Goal: Task Accomplishment & Management: Complete application form

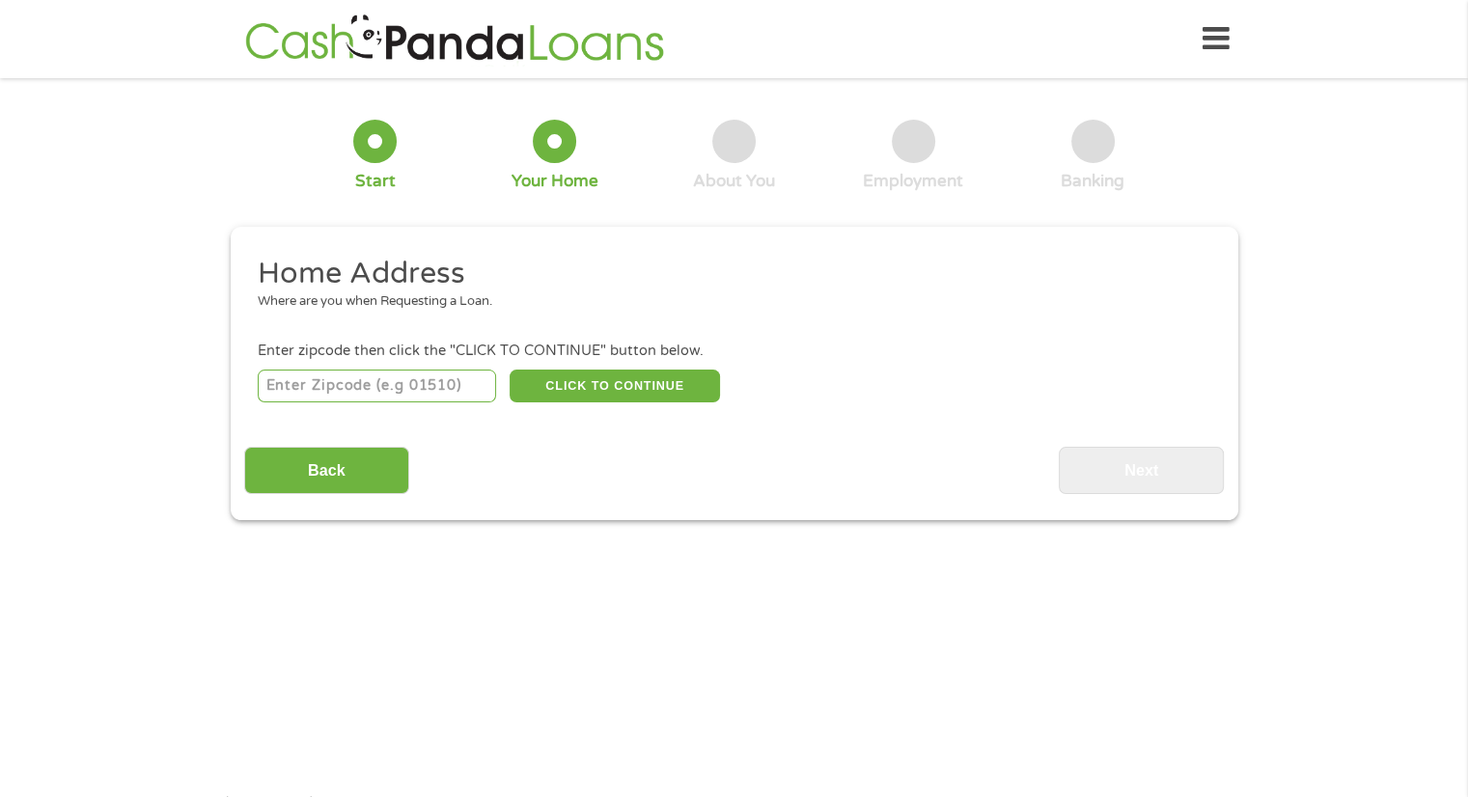
click at [483, 372] on input "number" at bounding box center [377, 386] width 238 height 33
type input "07202"
click at [675, 390] on button "CLICK TO CONTINUE" at bounding box center [615, 386] width 210 height 33
type input "07202"
type input "[PERSON_NAME]"
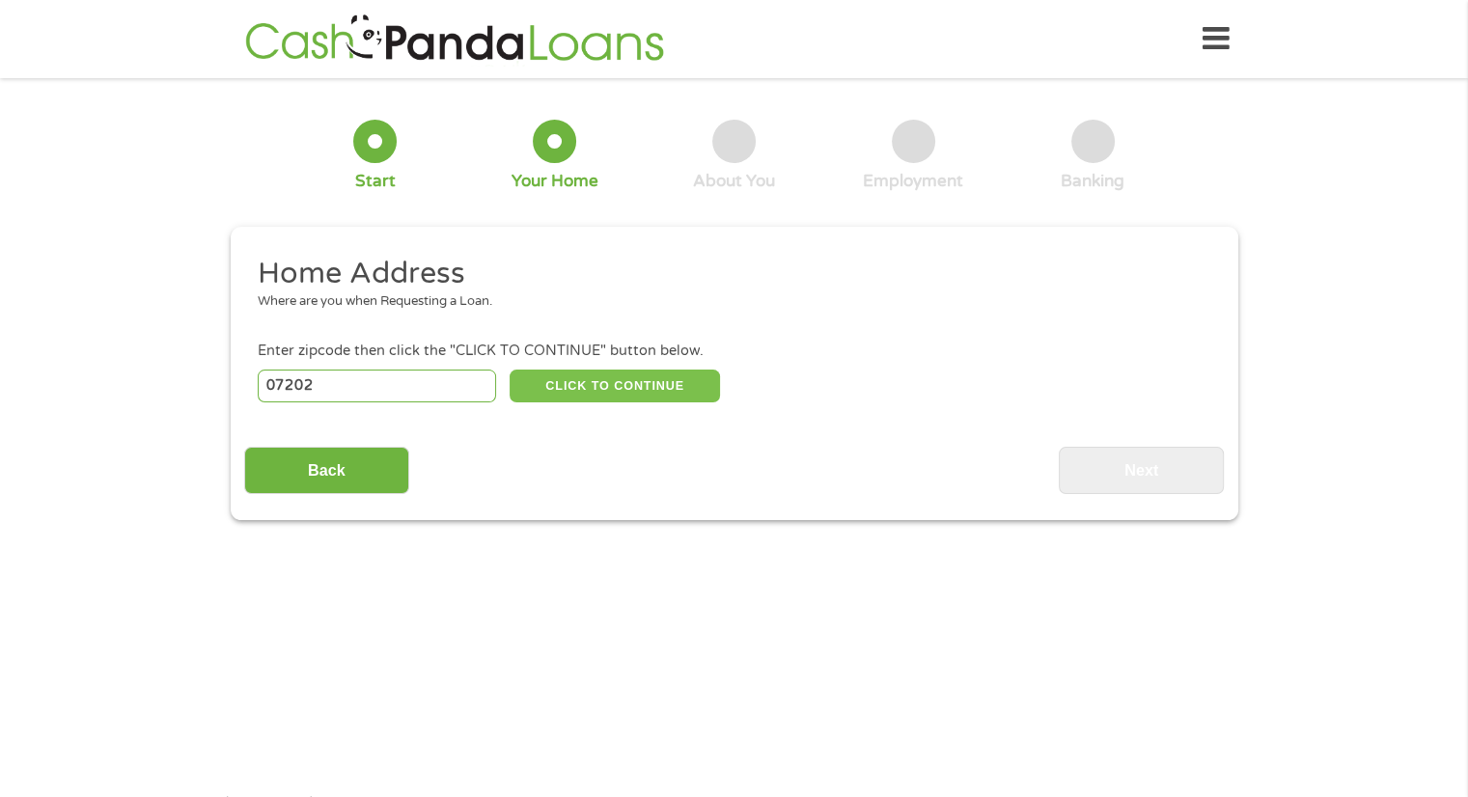
select select "[US_STATE]"
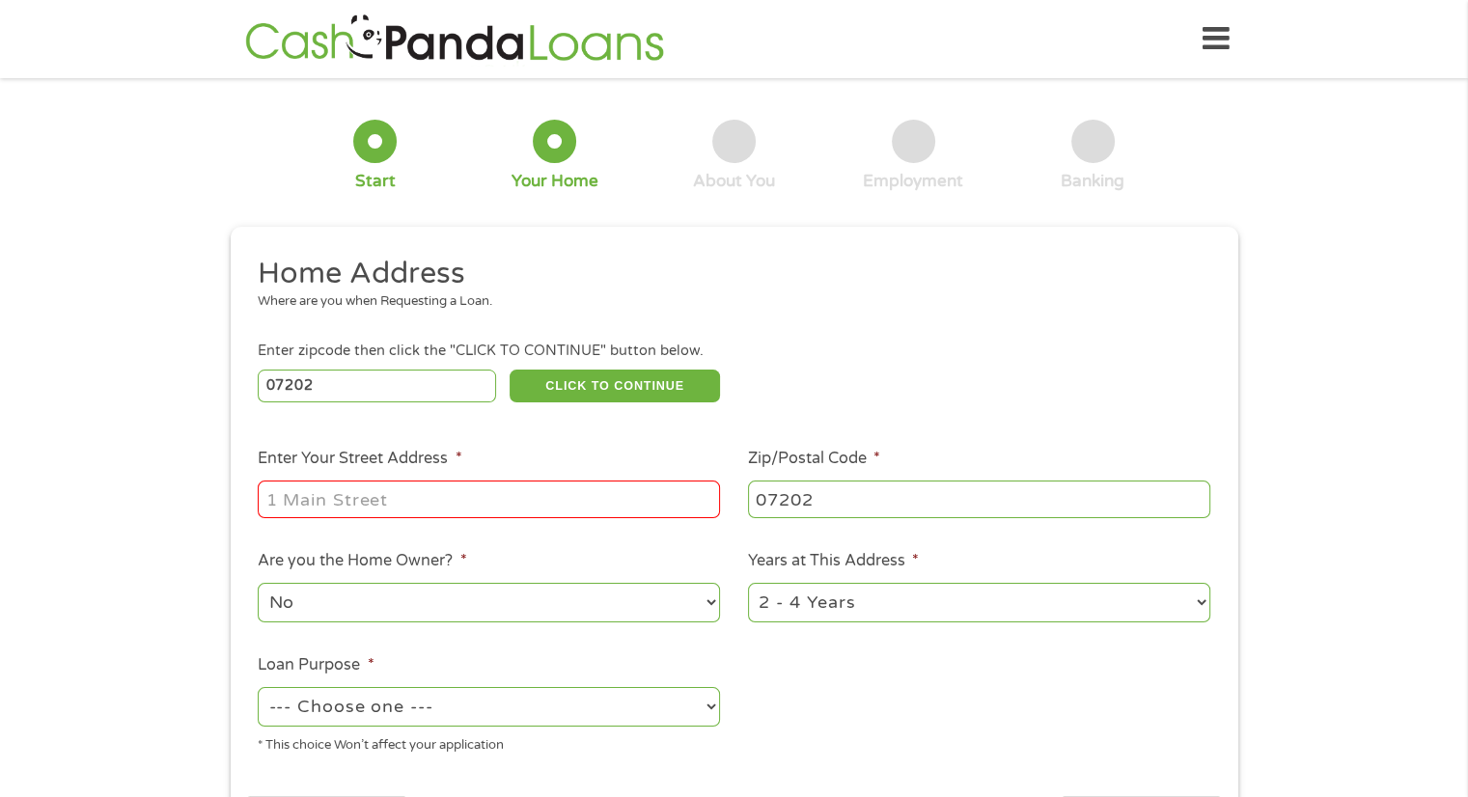
click at [495, 497] on input "Enter Your Street Address *" at bounding box center [489, 499] width 462 height 37
type input "[STREET_ADDRESS][PERSON_NAME]"
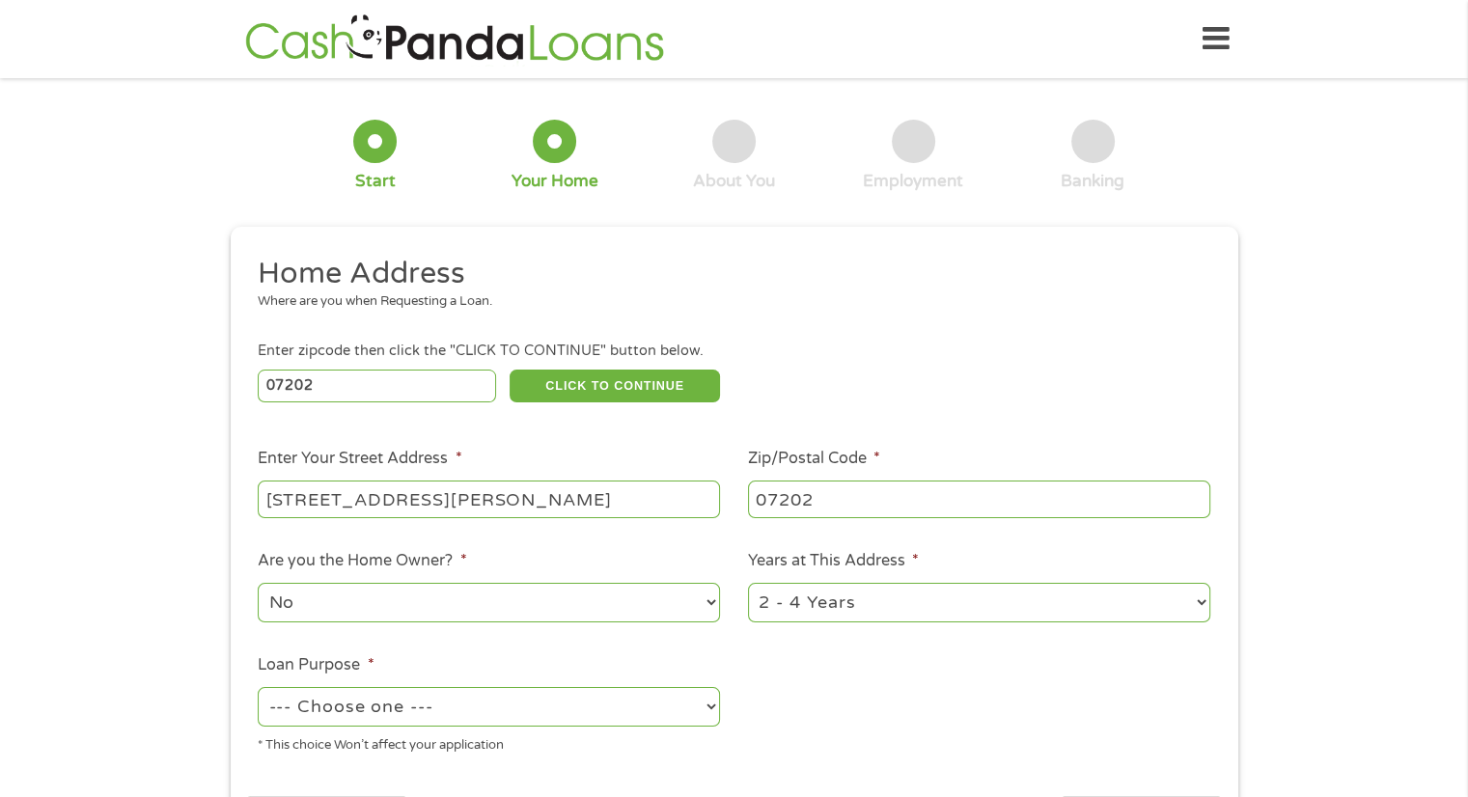
click at [595, 714] on select "--- Choose one --- Pay Bills Debt Consolidation Home Improvement Major Purchase…" at bounding box center [489, 707] width 462 height 40
select select "paybills"
click at [258, 689] on select "--- Choose one --- Pay Bills Debt Consolidation Home Improvement Major Purchase…" at bounding box center [489, 707] width 462 height 40
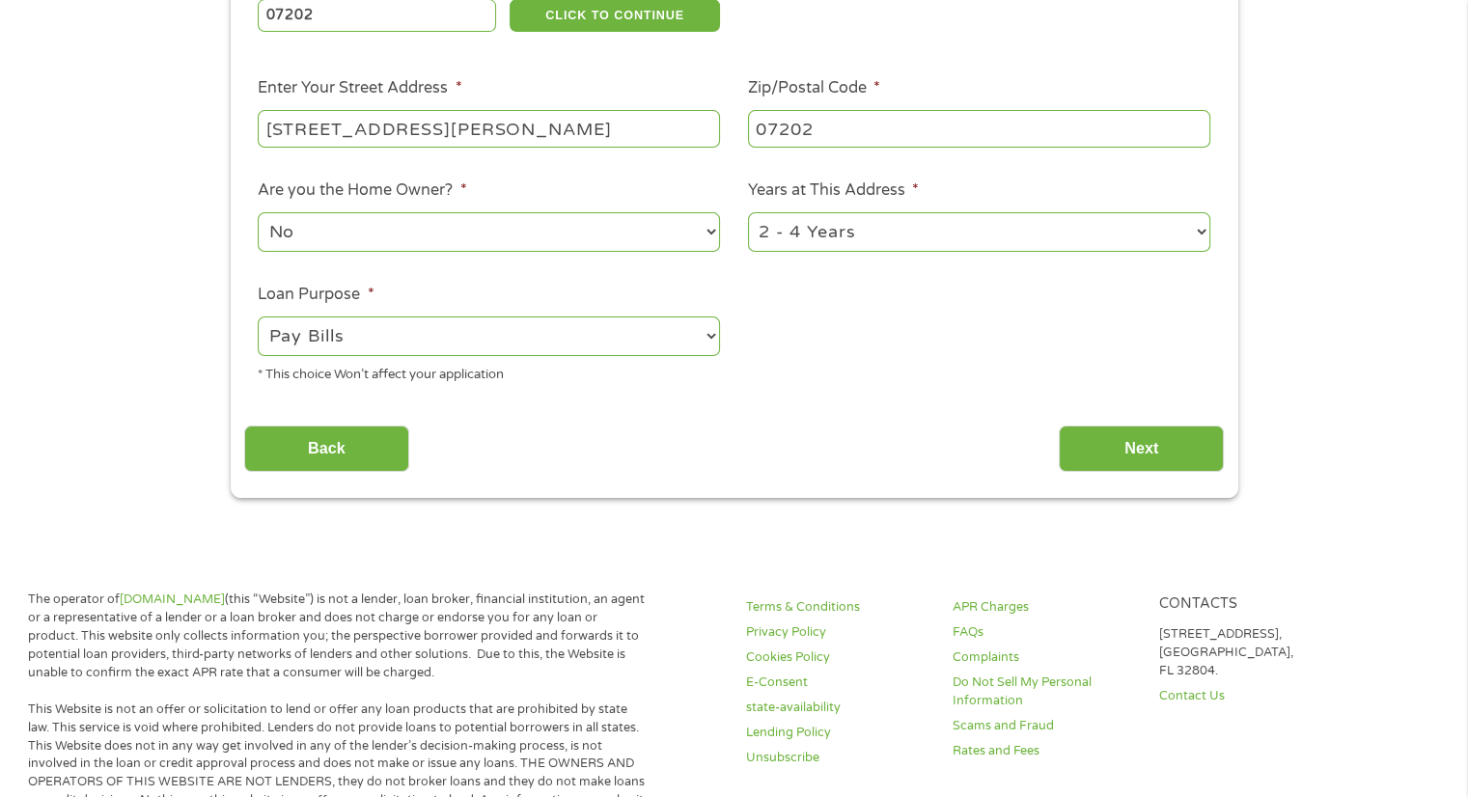
scroll to position [374, 0]
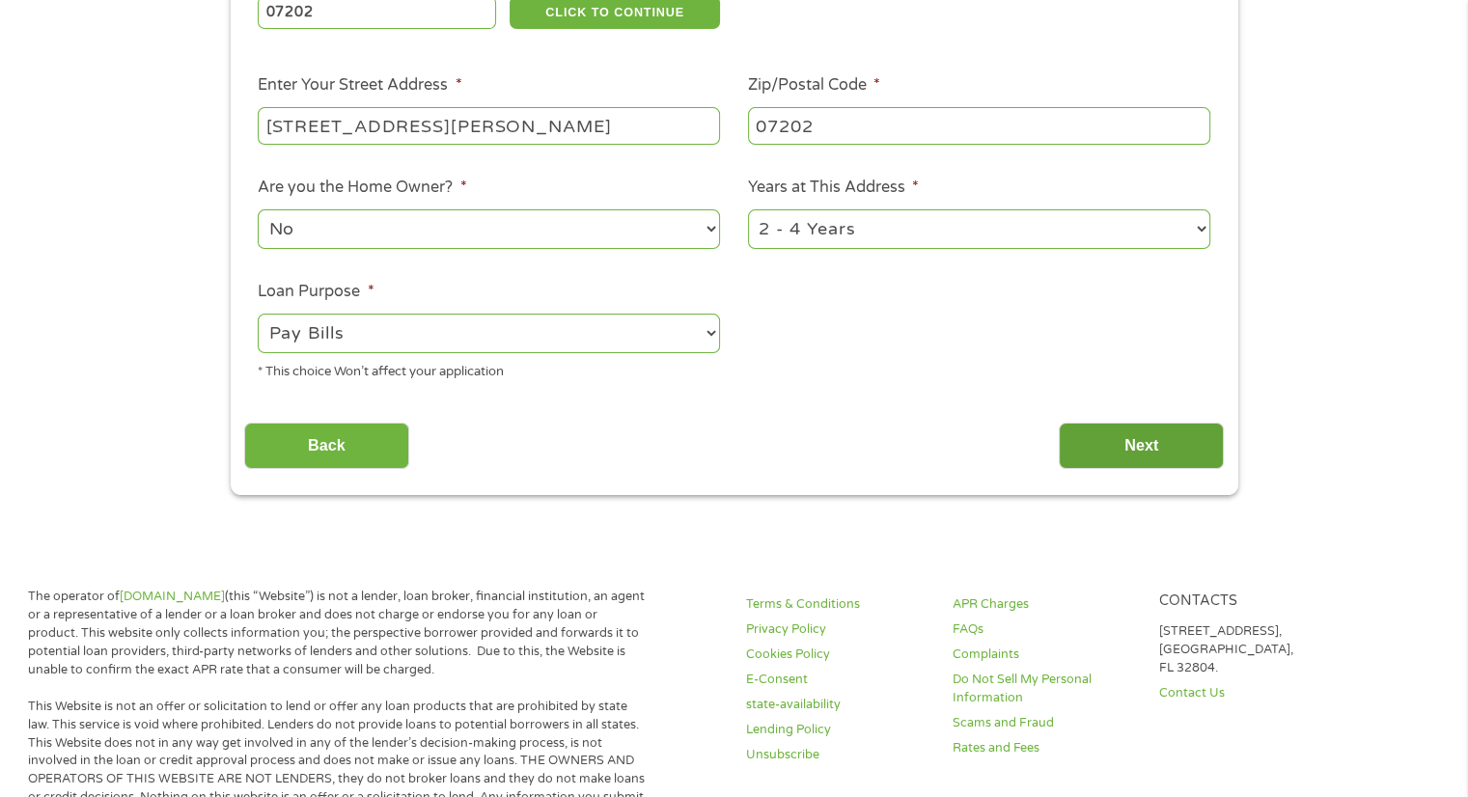
click at [1124, 444] on input "Next" at bounding box center [1141, 446] width 165 height 47
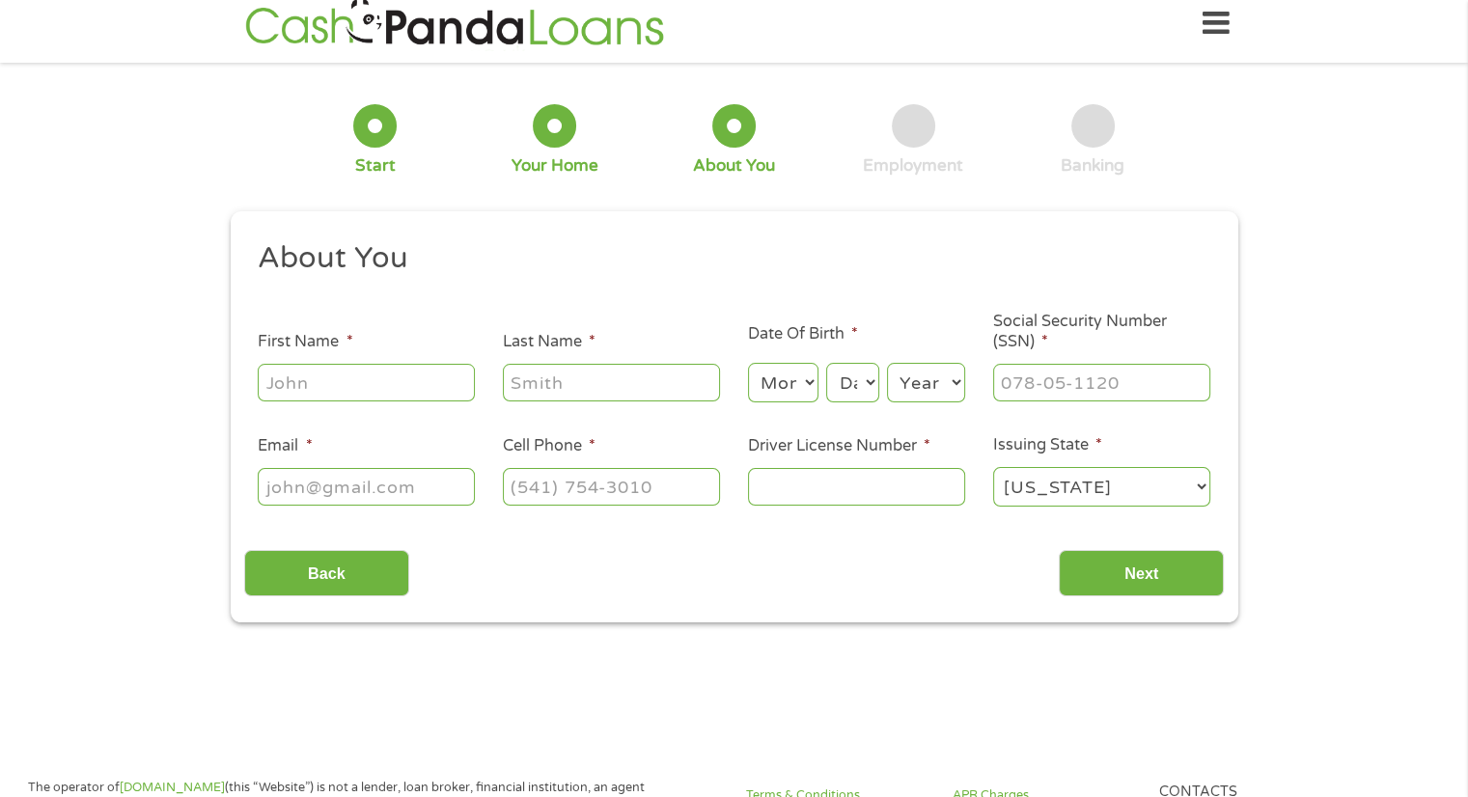
scroll to position [0, 0]
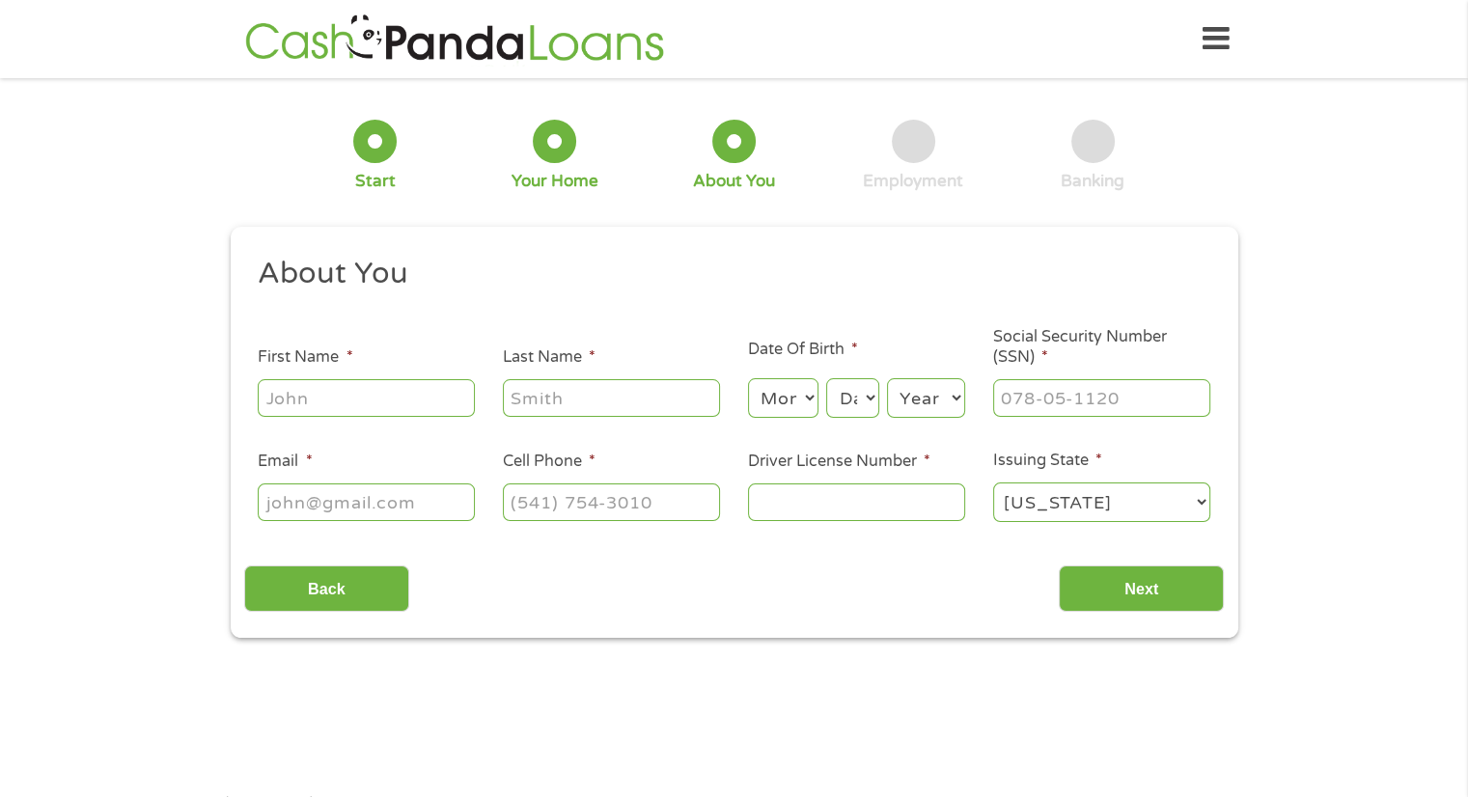
click at [308, 405] on input "First Name *" at bounding box center [366, 397] width 217 height 37
type input "carelvis"
click at [536, 406] on input "Last Name *" at bounding box center [611, 397] width 217 height 37
type input "[PERSON_NAME]"
click at [785, 402] on select "Month 1 2 3 4 5 6 7 8 9 10 11 12" at bounding box center [783, 398] width 70 height 40
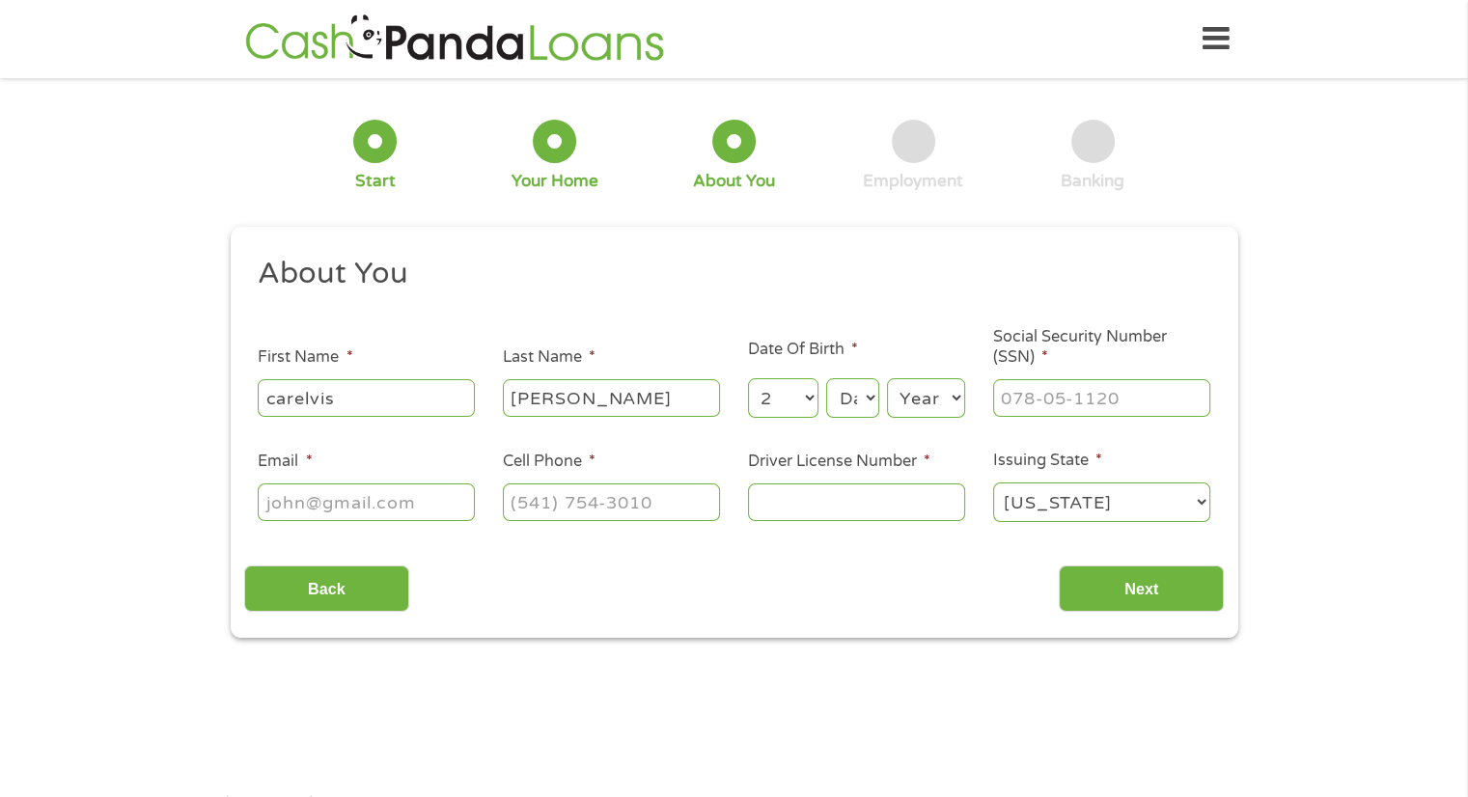
click at [748, 379] on select "Month 1 2 3 4 5 6 7 8 9 10 11 12" at bounding box center [783, 398] width 70 height 40
click at [799, 388] on select "Month 1 2 3 4 5 6 7 8 9 10 11 12" at bounding box center [783, 398] width 70 height 40
select select "3"
click at [748, 379] on select "Month 1 2 3 4 5 6 7 8 9 10 11 12" at bounding box center [783, 398] width 70 height 40
click at [861, 400] on select "Day 1 2 3 4 5 6 7 8 9 10 11 12 13 14 15 16 17 18 19 20 21 22 23 24 25 26 27 28 …" at bounding box center [852, 398] width 52 height 40
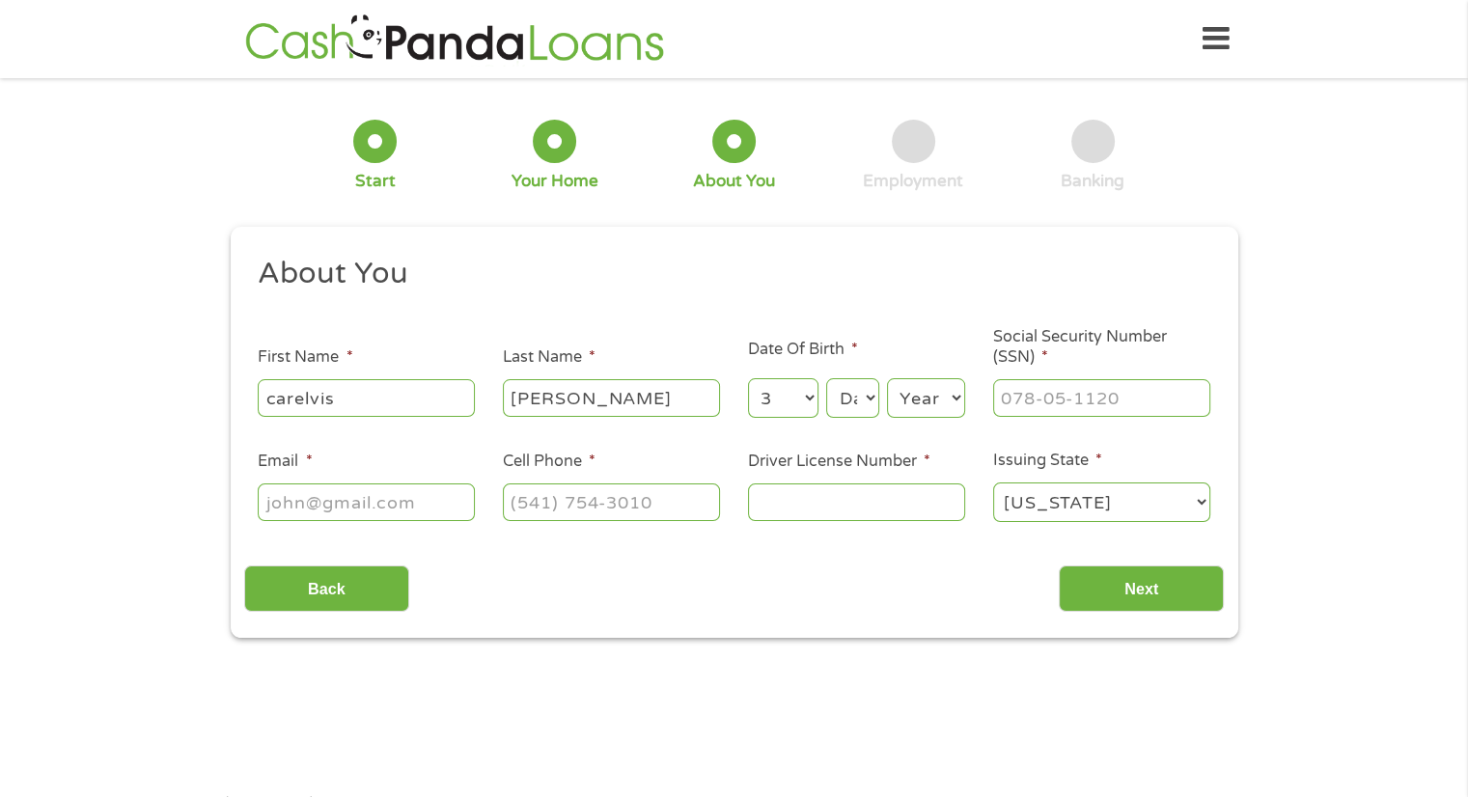
select select "2"
click at [826, 379] on select "Day 1 2 3 4 5 6 7 8 9 10 11 12 13 14 15 16 17 18 19 20 21 22 23 24 25 26 27 28 …" at bounding box center [852, 398] width 52 height 40
click at [902, 397] on select "Year [DATE] 2006 2005 2004 2003 2002 2001 2000 1999 1998 1997 1996 1995 1994 19…" at bounding box center [926, 398] width 78 height 40
select select "1979"
click at [887, 379] on select "Year [DATE] 2006 2005 2004 2003 2002 2001 2000 1999 1998 1997 1996 1995 1994 19…" at bounding box center [926, 398] width 78 height 40
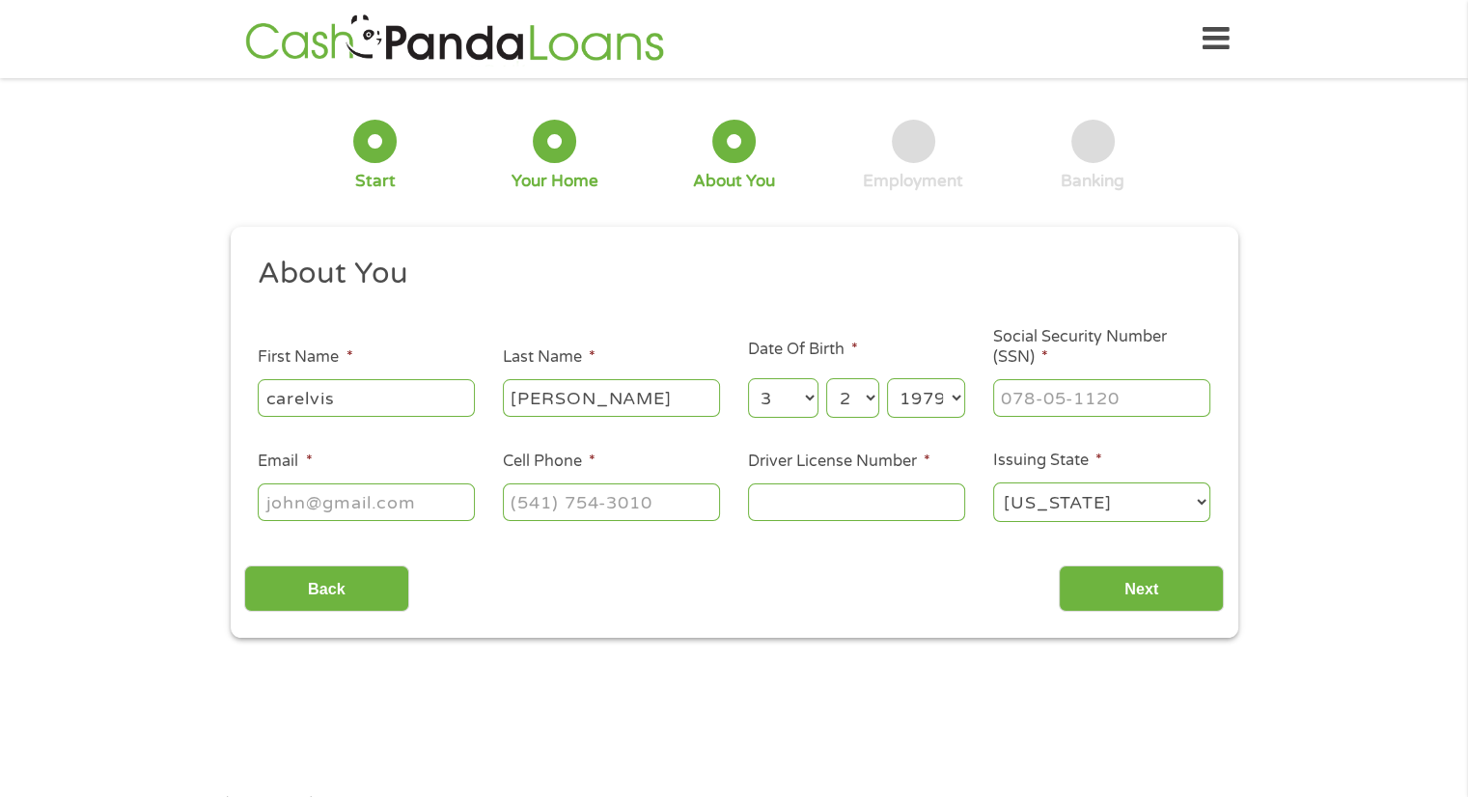
type input "___-__-____"
click at [1016, 393] on input "___-__-____" at bounding box center [1101, 397] width 217 height 37
type input "327-51-9226"
click at [405, 500] on input "Email *" at bounding box center [366, 502] width 217 height 37
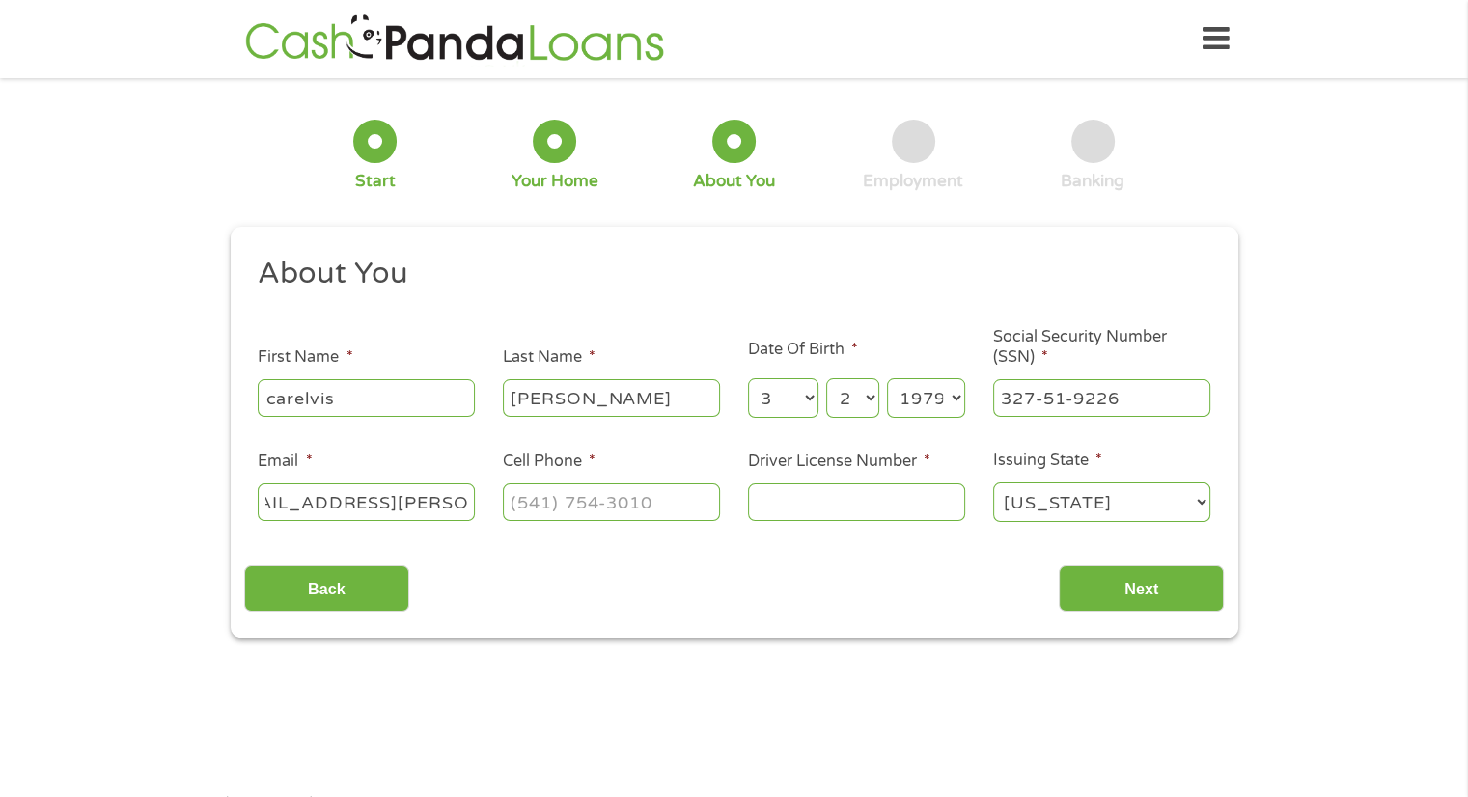
type input "[EMAIL_ADDRESS][PERSON_NAME][DOMAIN_NAME]"
click at [522, 515] on input "(___) ___-____" at bounding box center [611, 502] width 217 height 37
type input "[PHONE_NUMBER]"
click at [1027, 508] on select "[US_STATE] [US_STATE] [US_STATE] [US_STATE] [US_STATE] [US_STATE] [US_STATE] [U…" at bounding box center [1101, 503] width 217 height 40
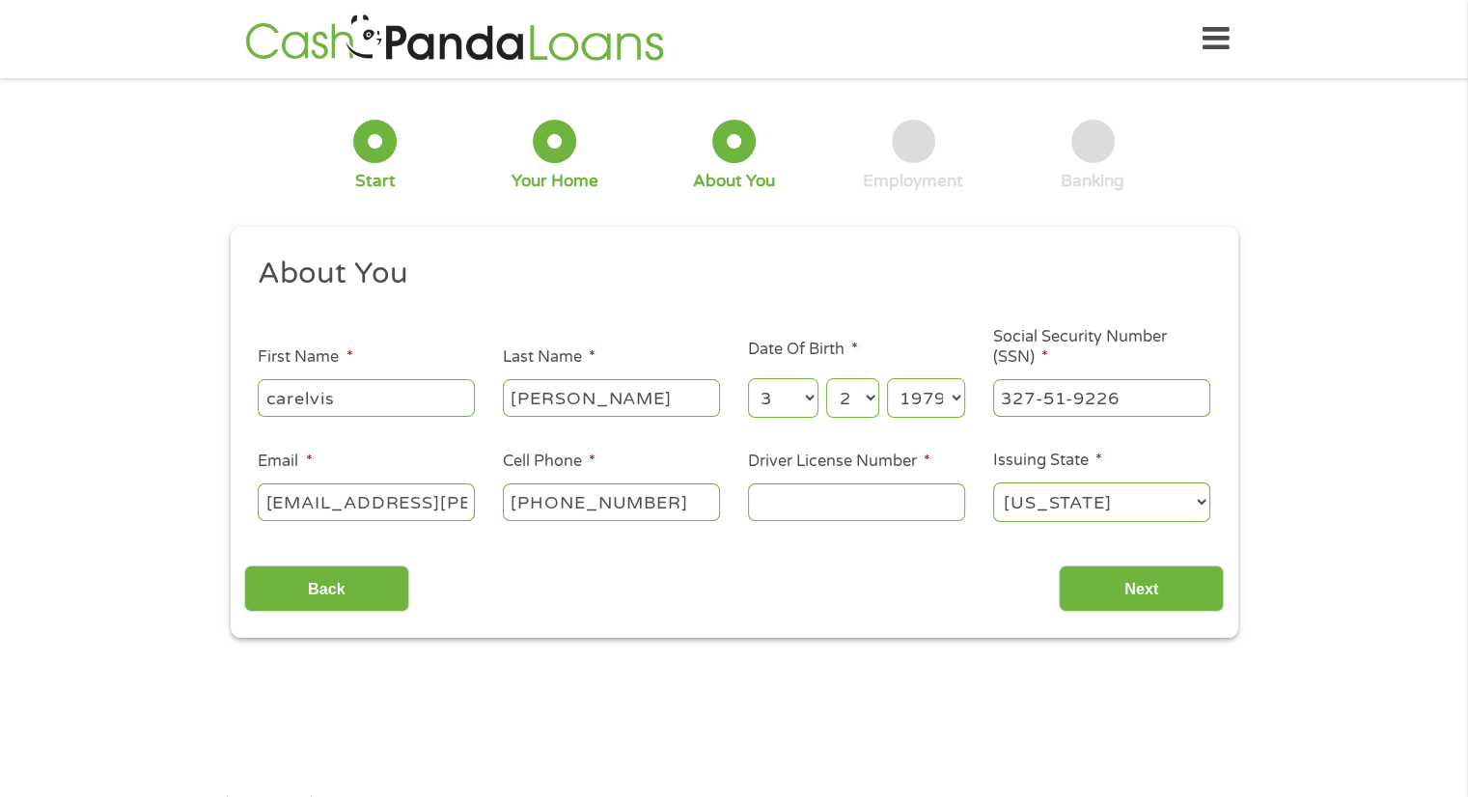
click at [896, 519] on input "Driver License Number *" at bounding box center [856, 502] width 217 height 37
type input "v05811106453791"
click at [1120, 573] on input "Next" at bounding box center [1141, 589] width 165 height 47
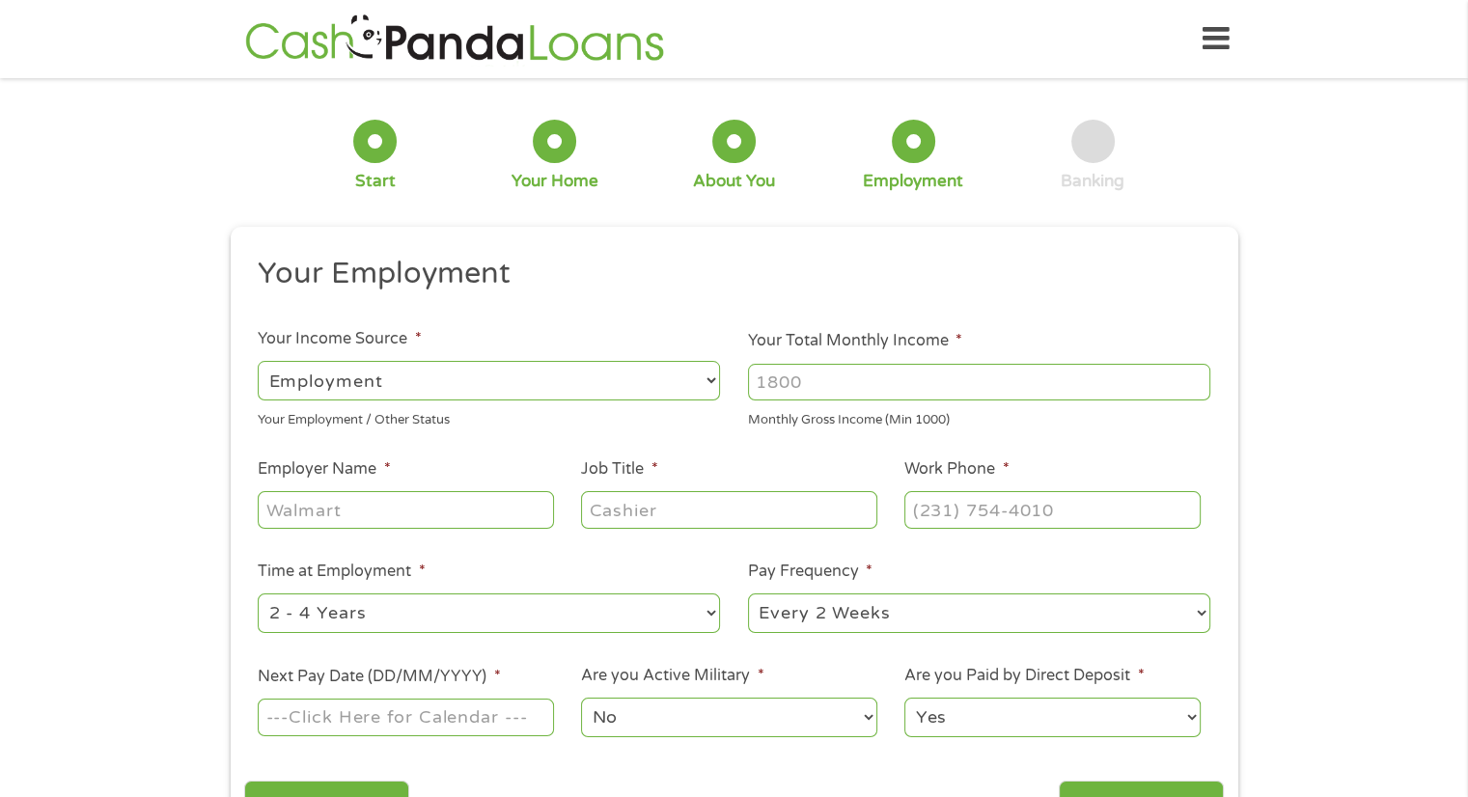
scroll to position [8, 8]
click at [796, 388] on input "Your Total Monthly Income *" at bounding box center [979, 382] width 462 height 37
type input "2400"
click at [392, 518] on input "Employer Name *" at bounding box center [405, 509] width 295 height 37
type input "walmart"
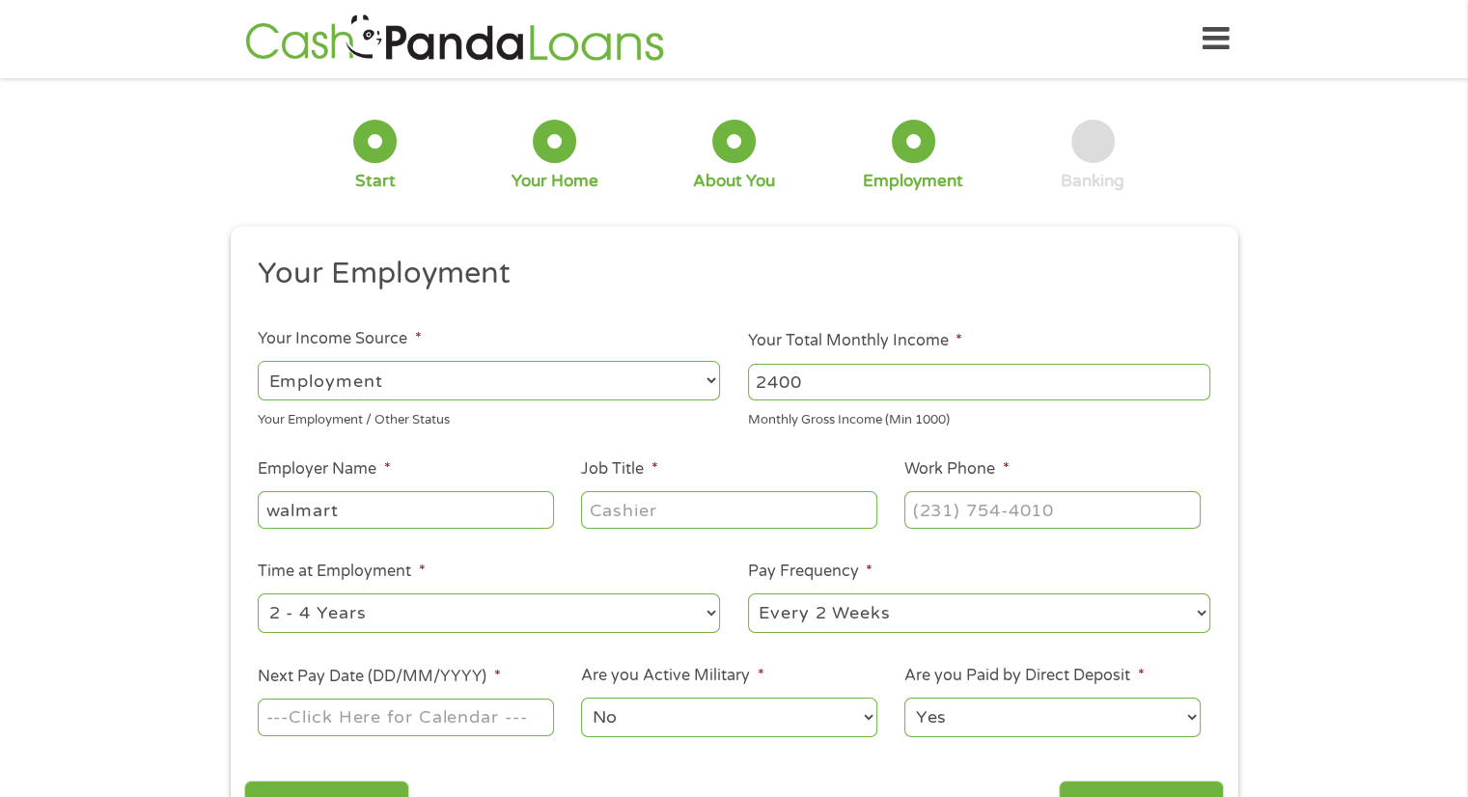
click at [688, 526] on input "Job Title *" at bounding box center [728, 509] width 295 height 37
type input "stock asossiate"
click at [984, 508] on input "(___) ___-____" at bounding box center [1051, 509] width 295 height 37
type input "[PHONE_NUMBER]"
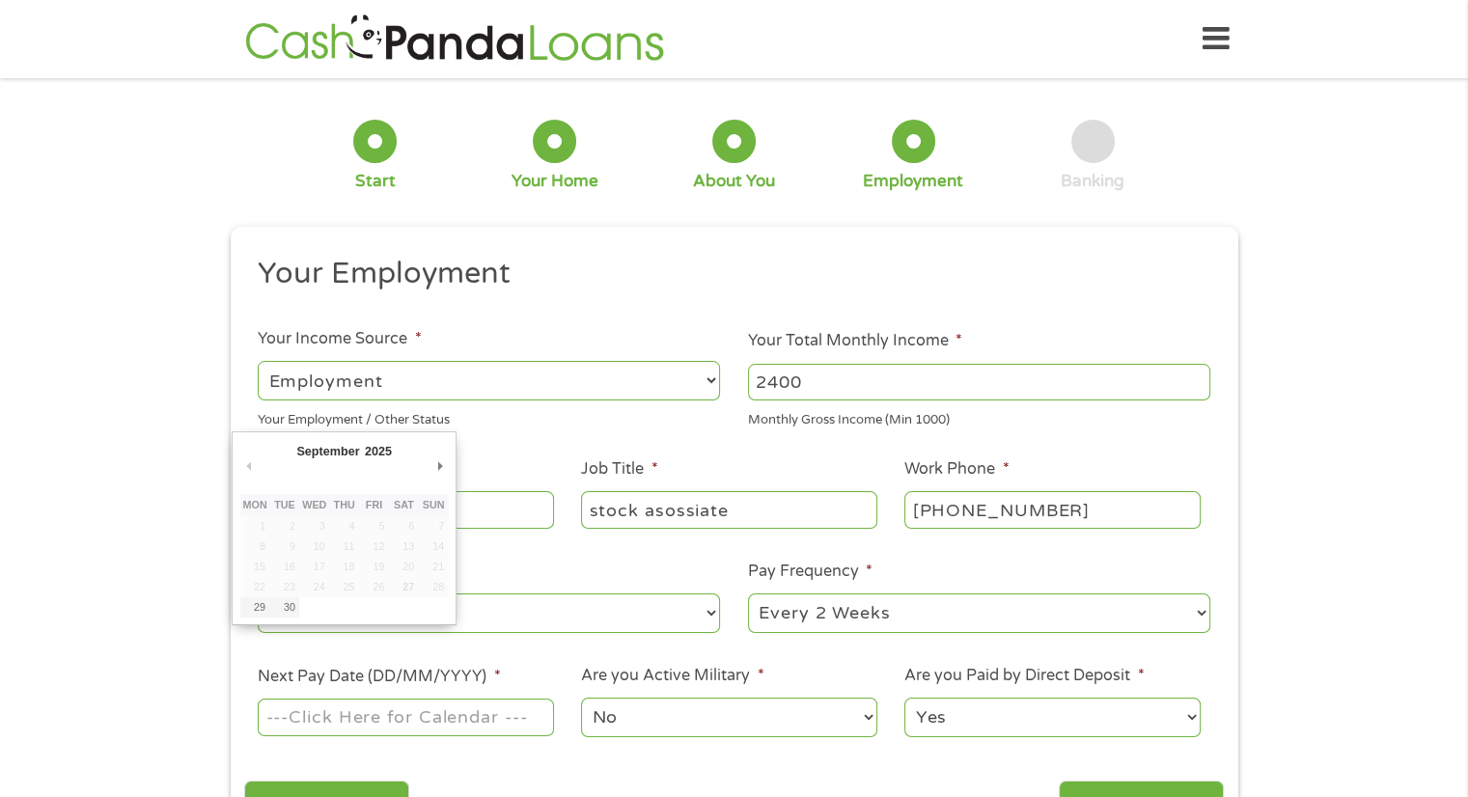
click at [490, 714] on input "Next Pay Date (DD/MM/YYYY) *" at bounding box center [405, 717] width 295 height 37
click at [486, 728] on input "Next Pay Date (DD/MM/YYYY) *" at bounding box center [405, 717] width 295 height 37
type input "[DATE]"
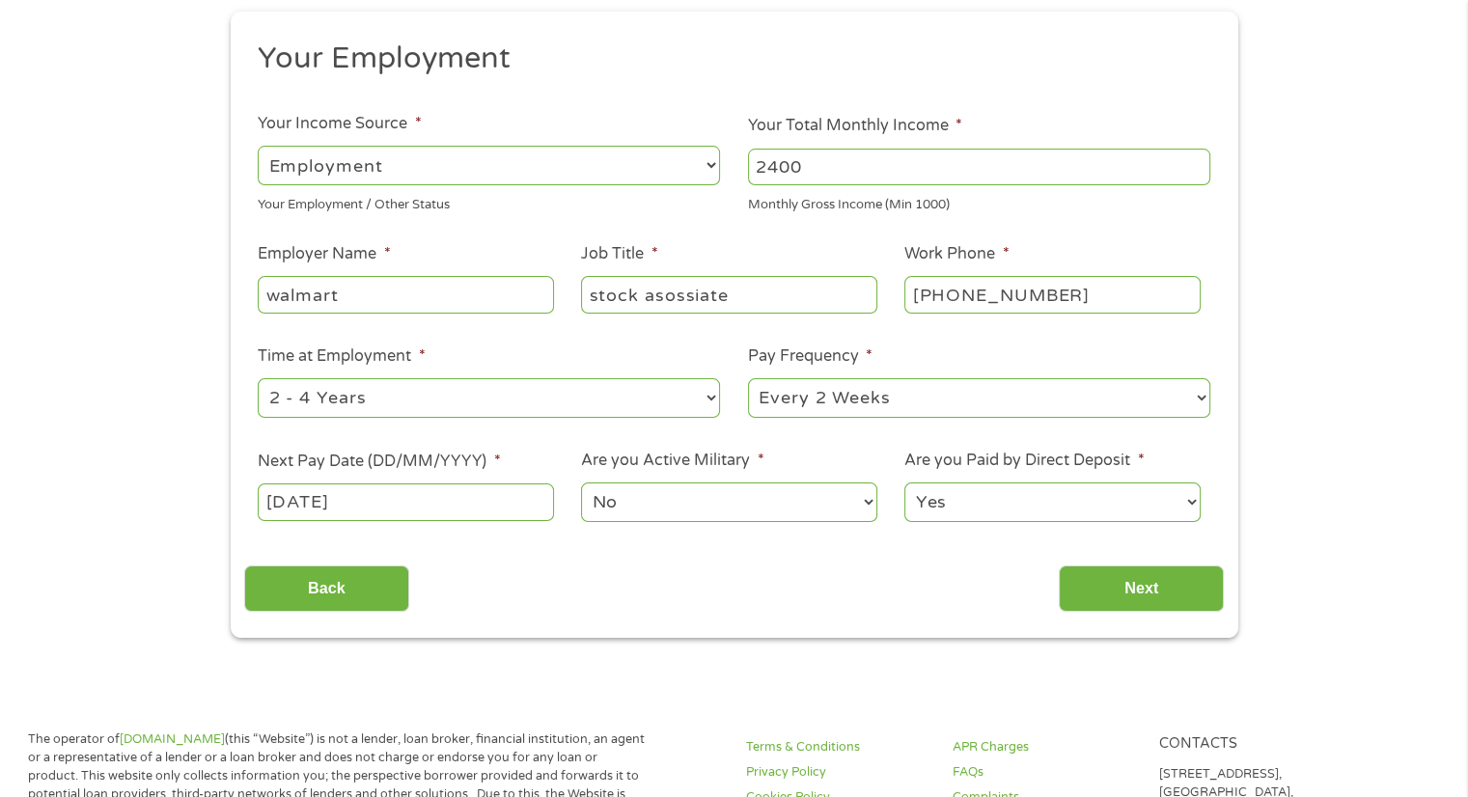
scroll to position [285, 0]
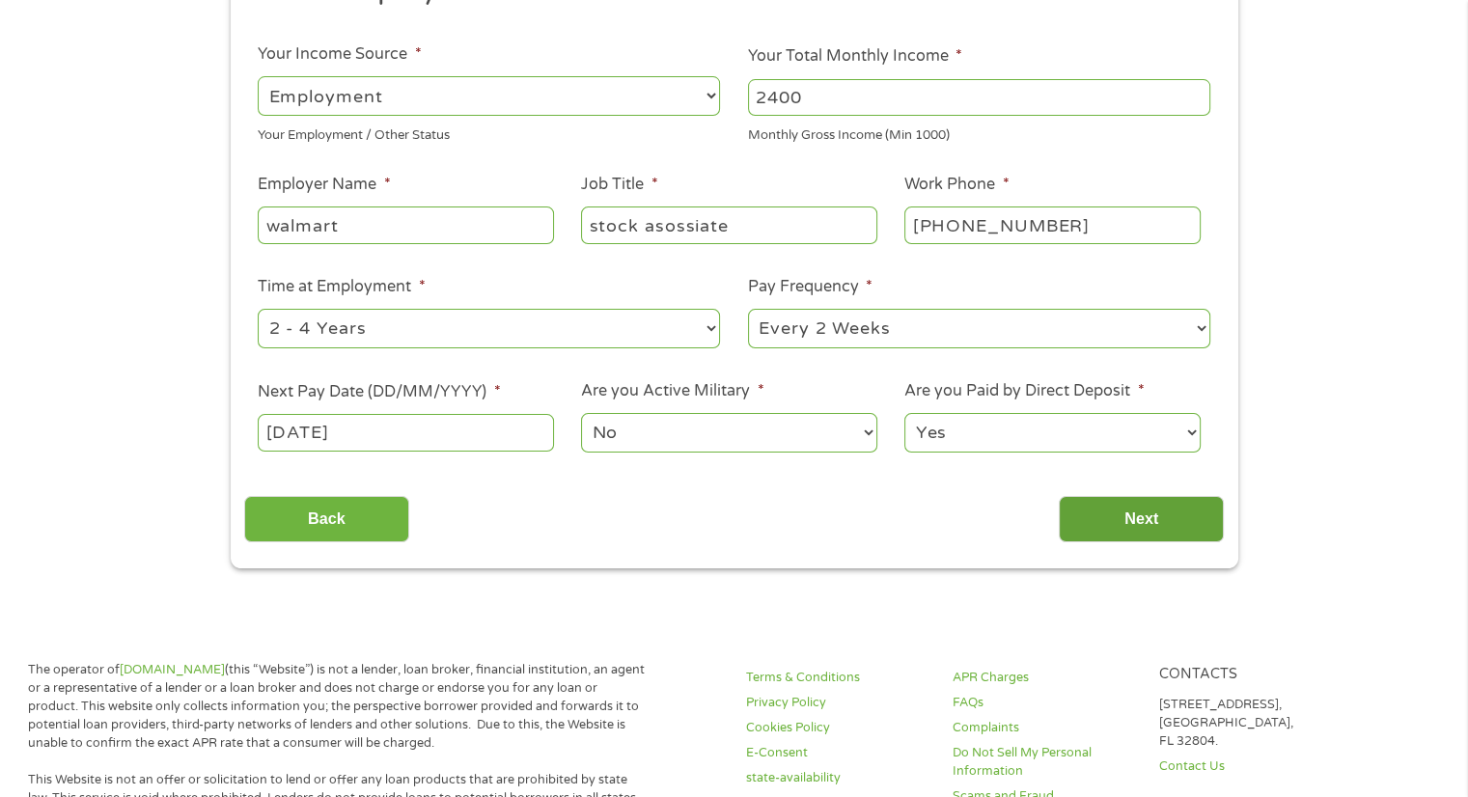
click at [1185, 518] on input "Next" at bounding box center [1141, 519] width 165 height 47
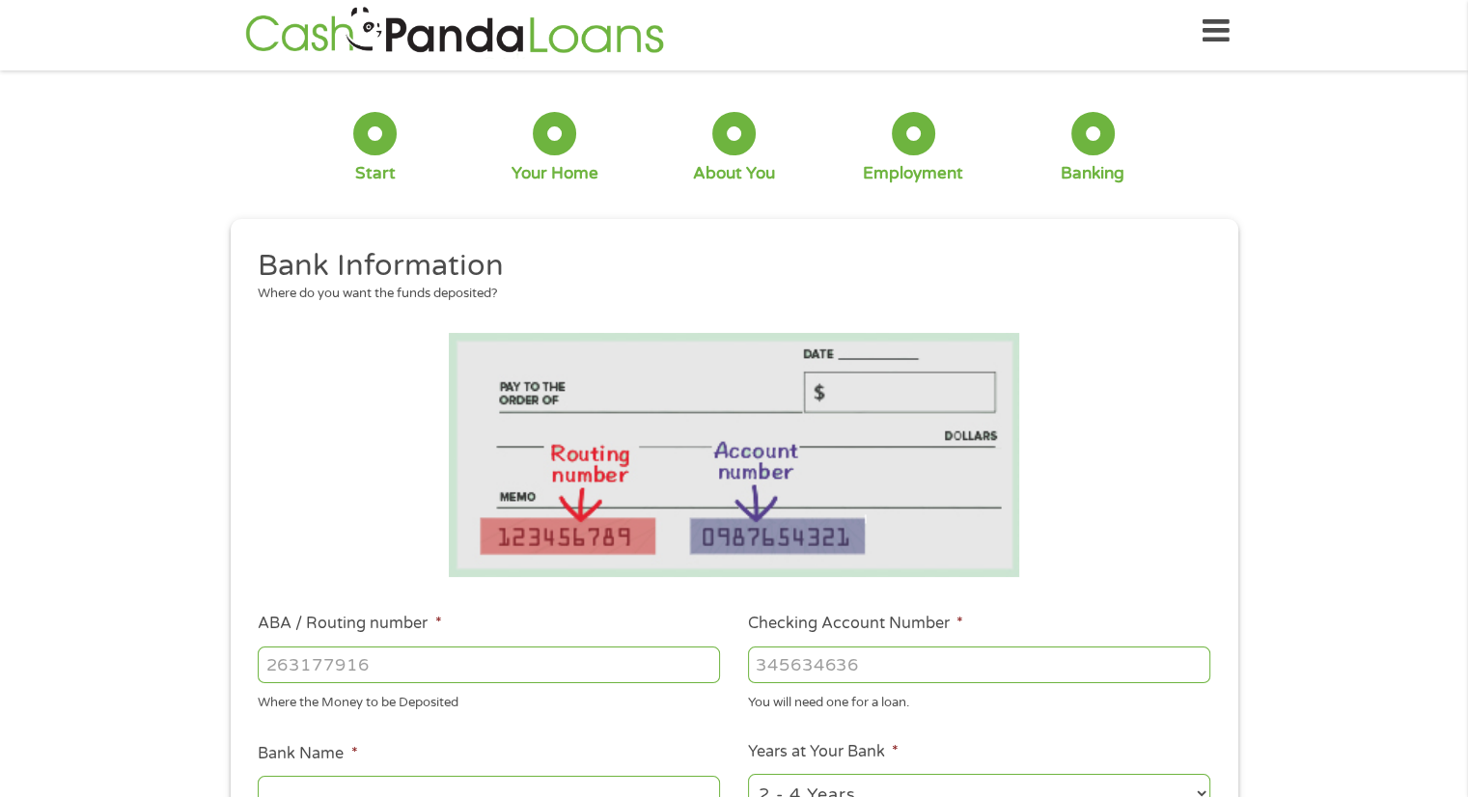
scroll to position [0, 0]
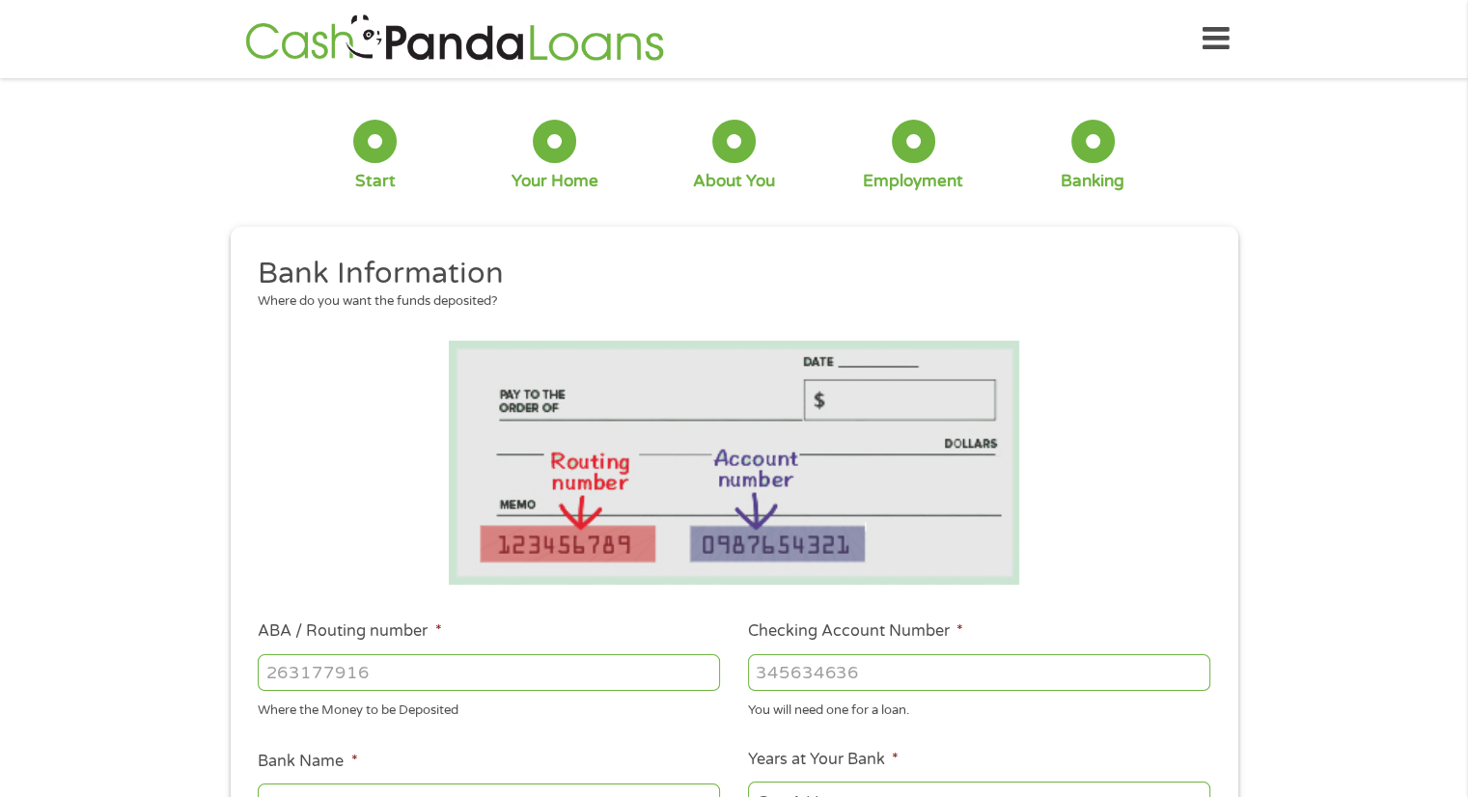
click at [563, 676] on input "ABA / Routing number *" at bounding box center [489, 672] width 462 height 37
click at [910, 658] on input "Checking Account Number *" at bounding box center [979, 672] width 462 height 37
click at [438, 667] on input "381056333013" at bounding box center [489, 672] width 462 height 37
type input "3"
type input "021200339"
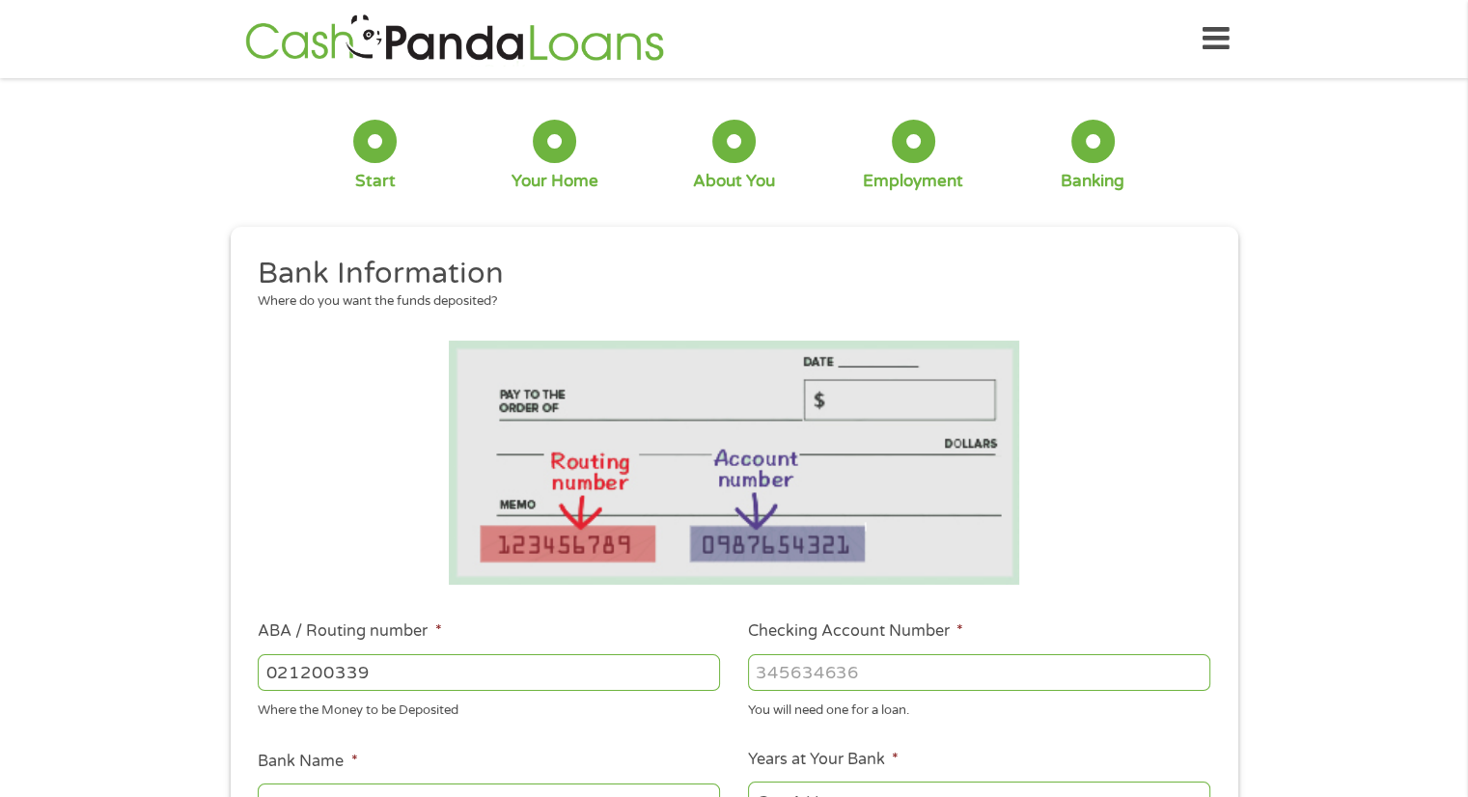
type input "BANK OF AMERICA NA"
type input "021200339"
click at [780, 668] on input "Checking Account Number *" at bounding box center [979, 672] width 462 height 37
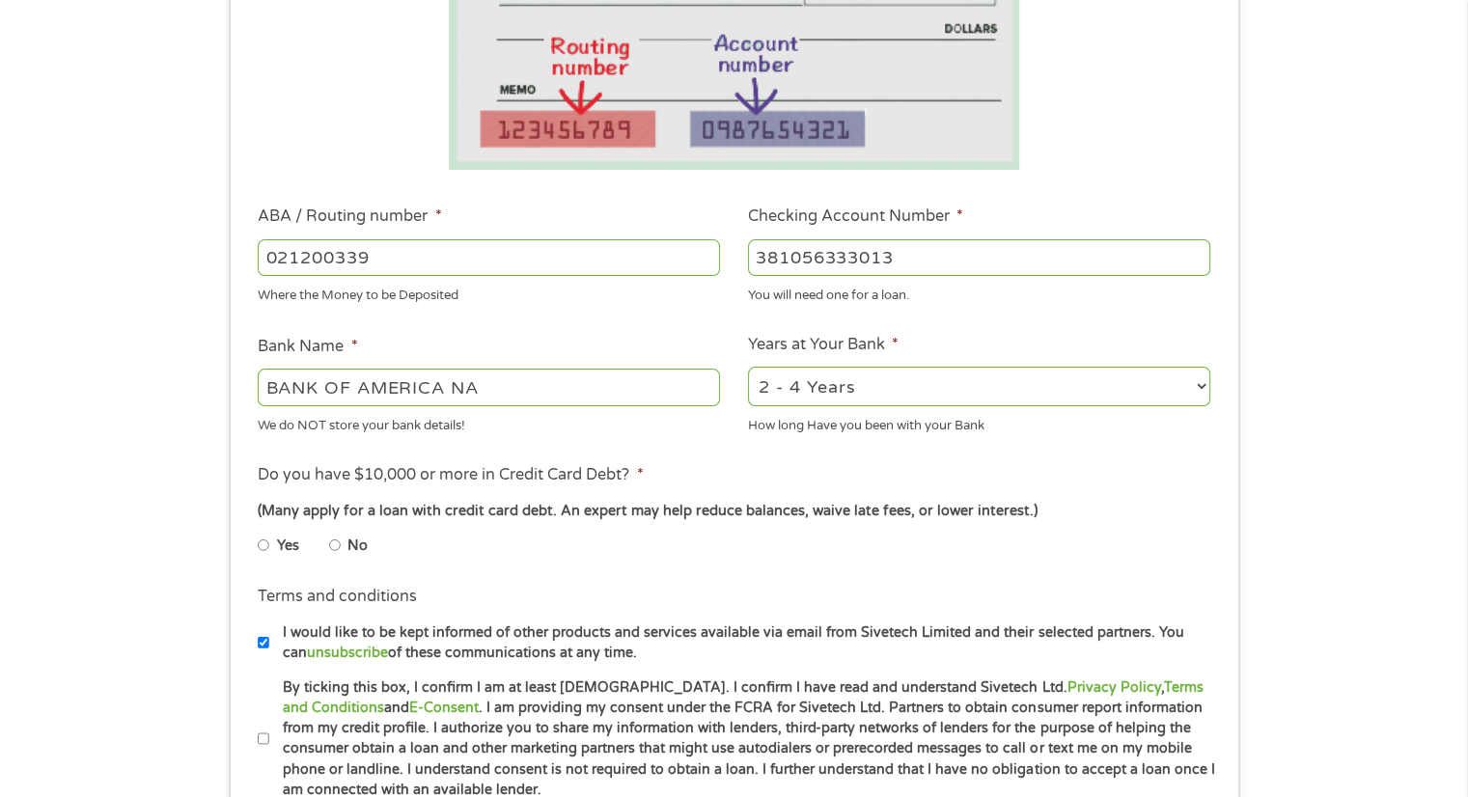
scroll to position [434, 0]
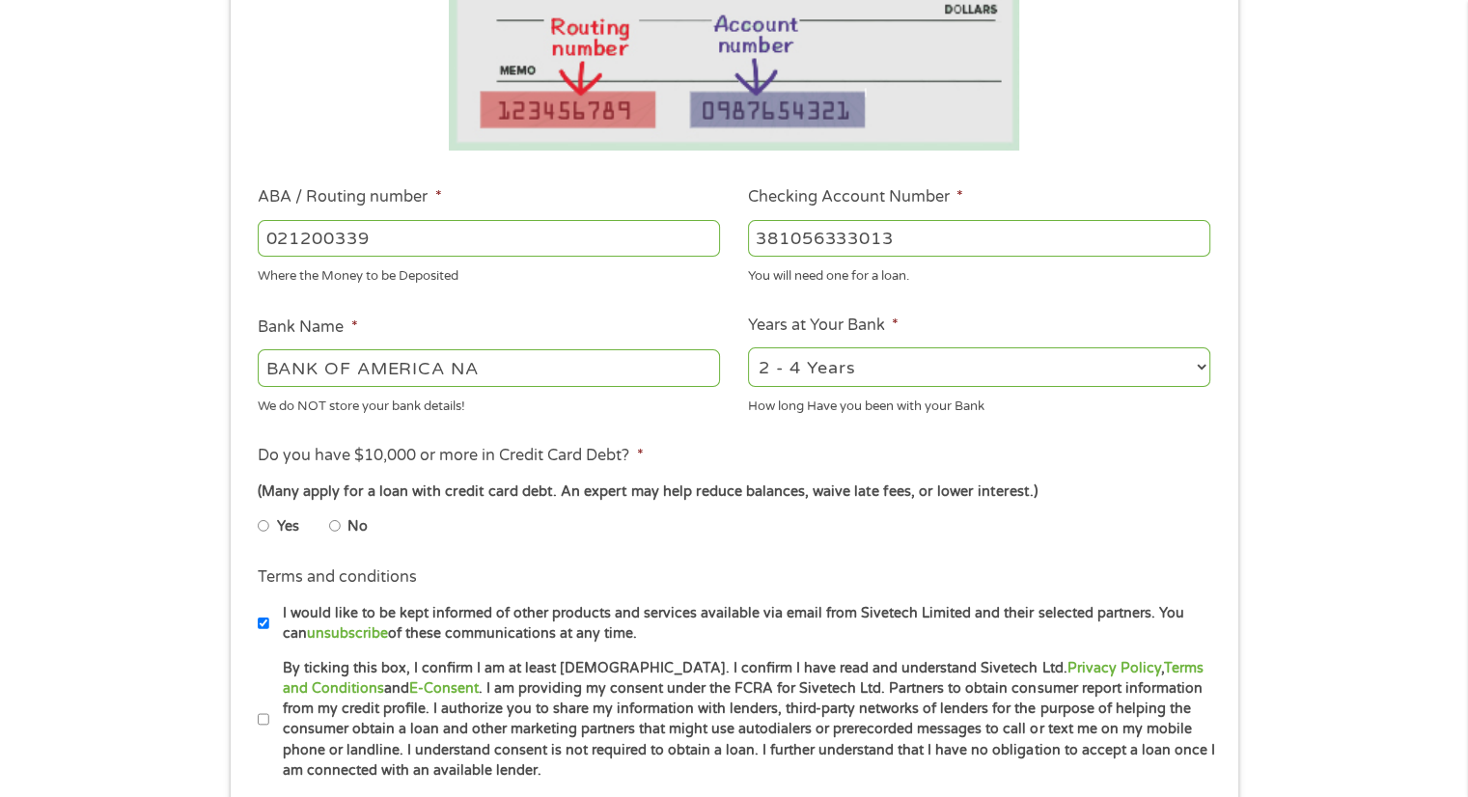
type input "381056333013"
click at [1055, 362] on select "2 - 4 Years 6 - 12 Months 1 - 2 Years Over 4 Years" at bounding box center [979, 367] width 462 height 40
select select "60months"
click at [748, 347] on select "2 - 4 Years 6 - 12 Months 1 - 2 Years Over 4 Years" at bounding box center [979, 367] width 462 height 40
click at [258, 528] on input "Yes" at bounding box center [264, 526] width 12 height 31
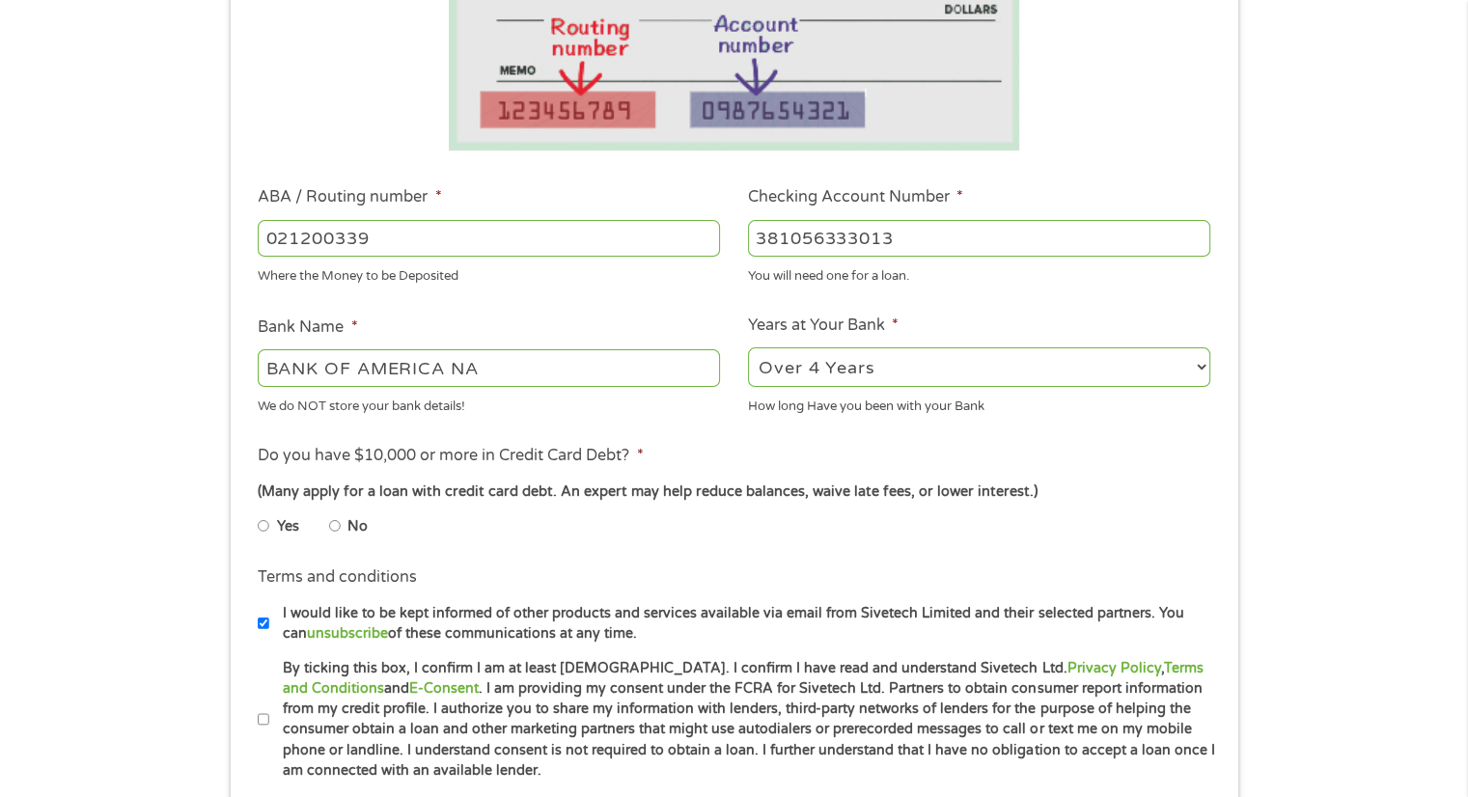
radio input "true"
click at [266, 722] on input "By ticking this box, I confirm I am at least [DEMOGRAPHIC_DATA]. I confirm I ha…" at bounding box center [264, 720] width 12 height 31
checkbox input "true"
click at [329, 529] on input "No" at bounding box center [335, 526] width 12 height 31
radio input "true"
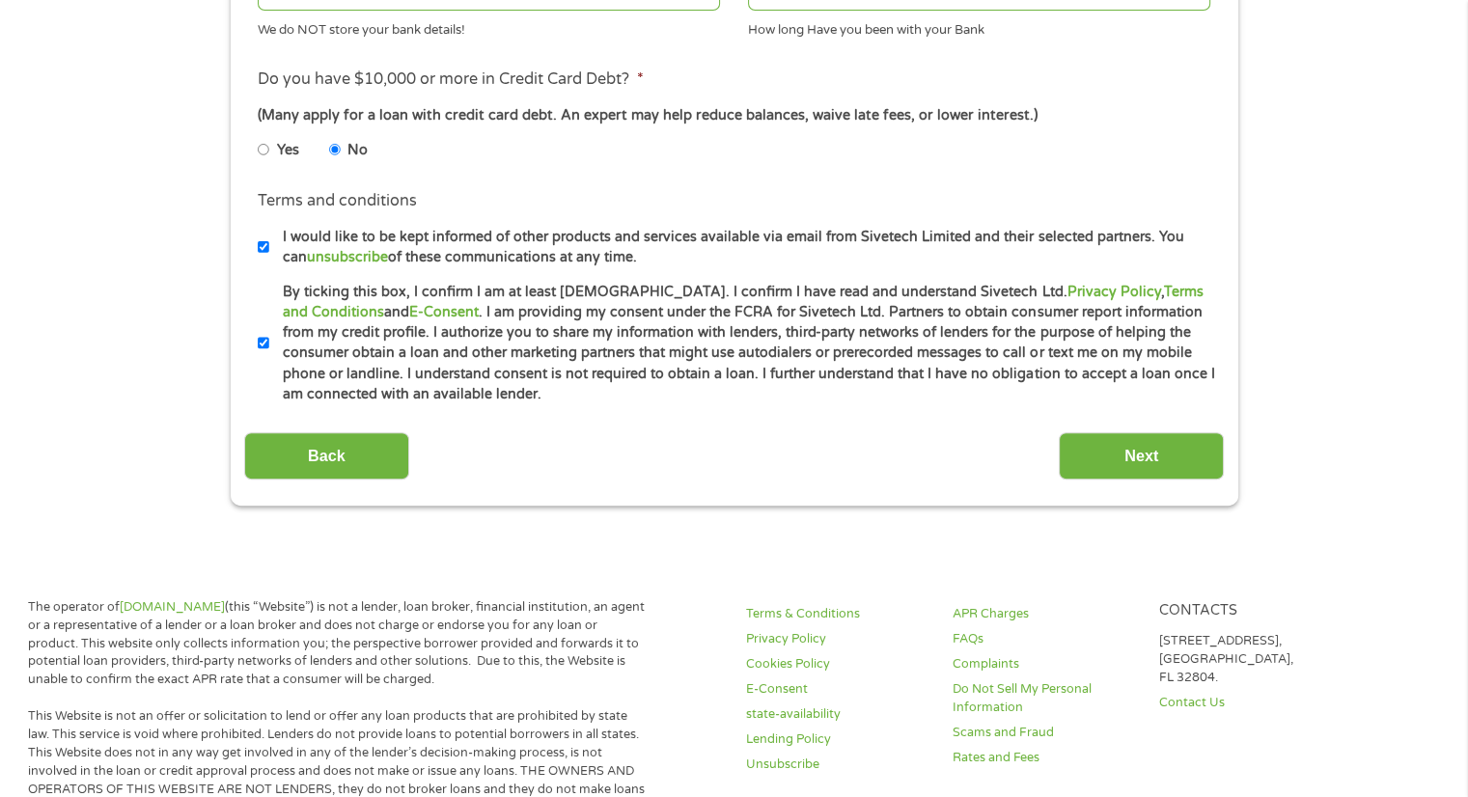
scroll to position [818, 0]
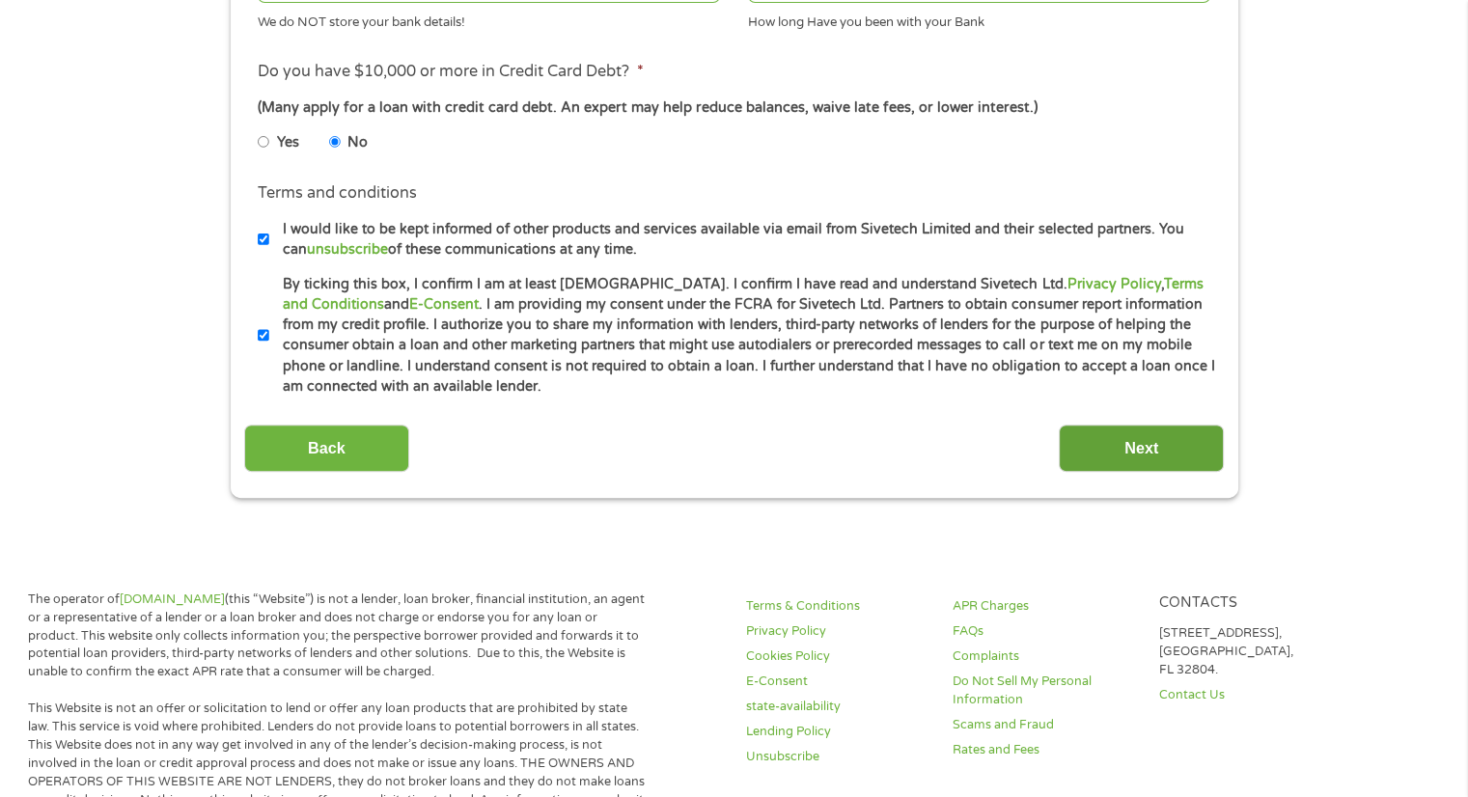
click at [1139, 448] on input "Next" at bounding box center [1141, 448] width 165 height 47
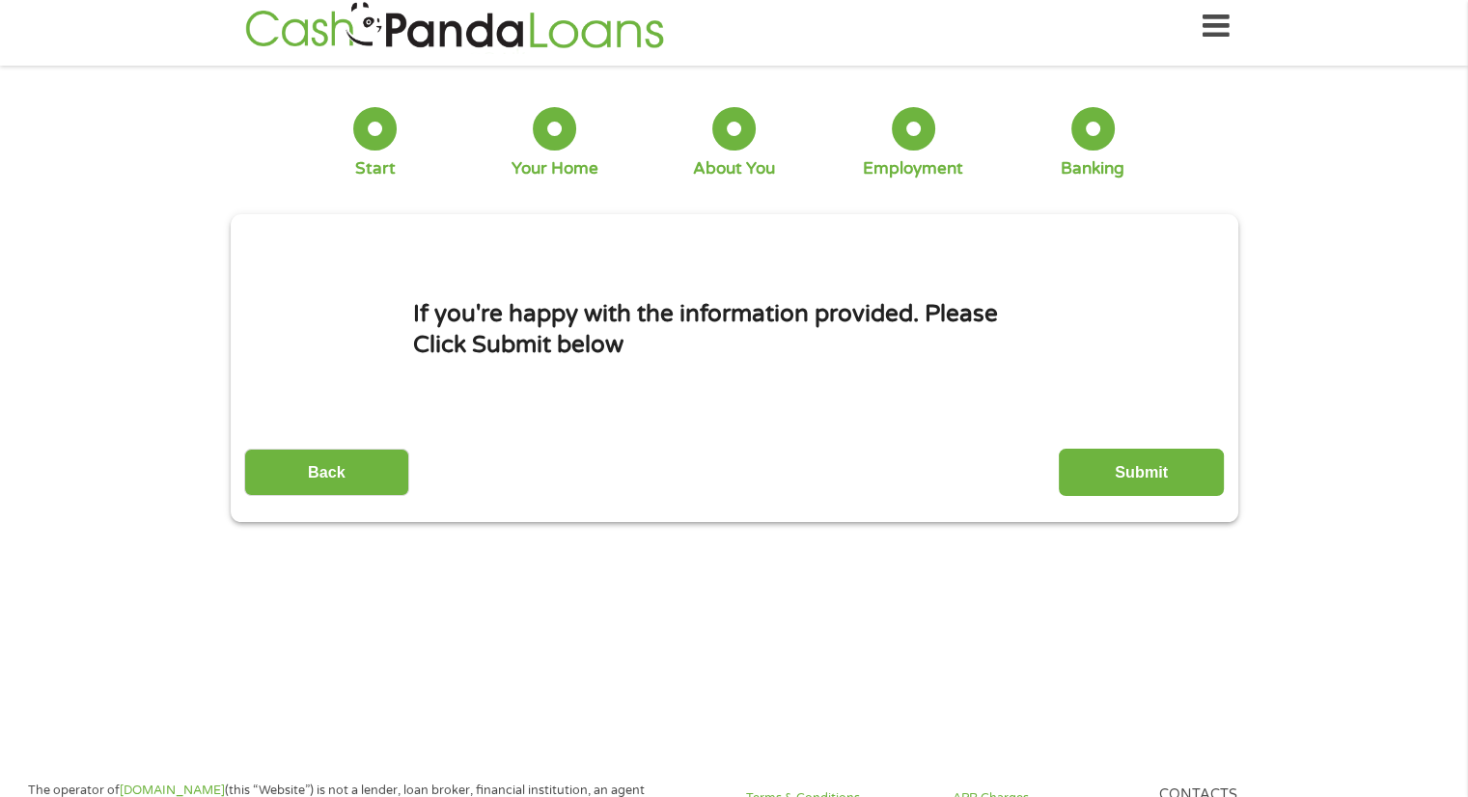
scroll to position [0, 0]
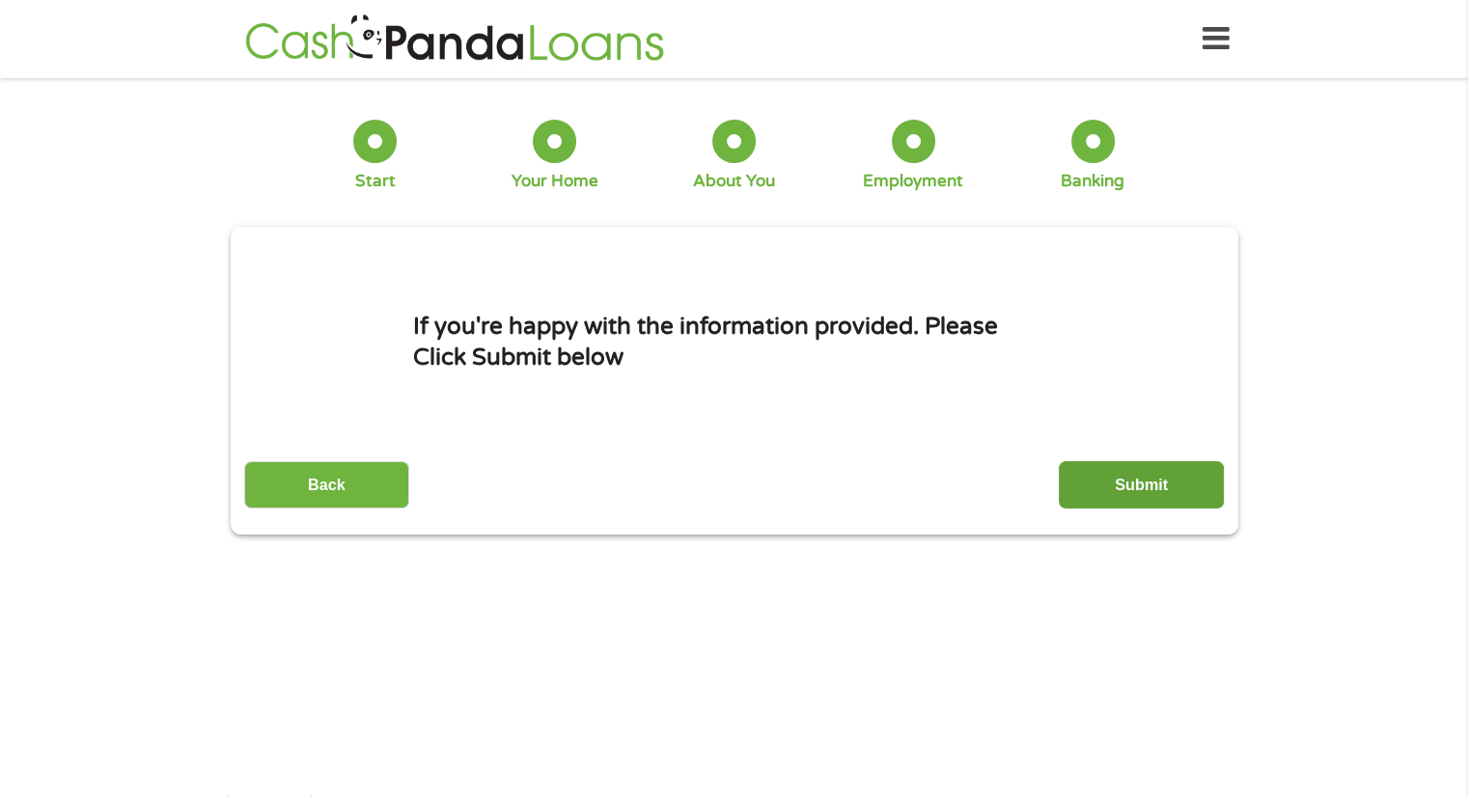
click at [1158, 484] on input "Submit" at bounding box center [1141, 484] width 165 height 47
